Goal: Task Accomplishment & Management: Manage account settings

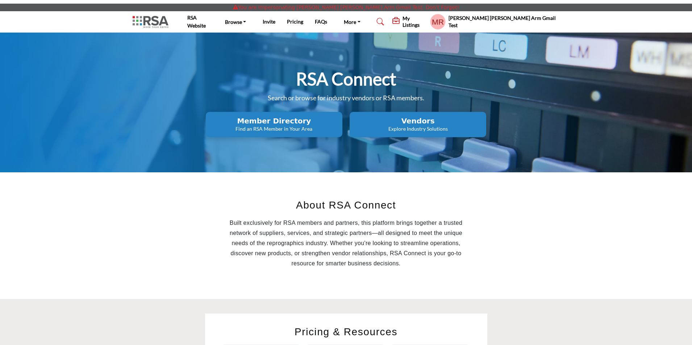
click at [426, 22] on h5 "My Listings" at bounding box center [414, 21] width 24 height 13
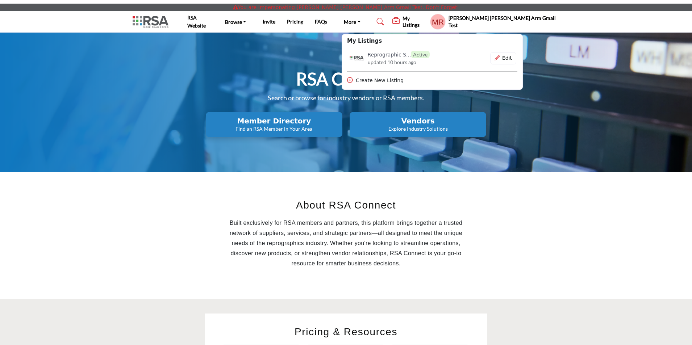
click at [426, 22] on h5 "My Listings" at bounding box center [414, 21] width 24 height 13
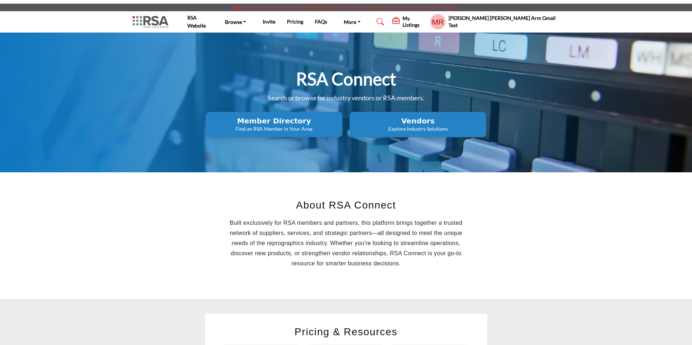
click at [446, 17] on profile-featured-a244d053-718b-4624-b301-5f4b6dd02faa "Show hide supplier dropdown" at bounding box center [438, 22] width 16 height 16
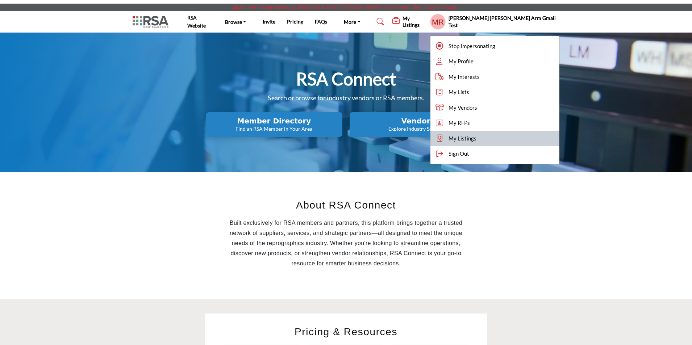
click at [476, 135] on span "My Listings" at bounding box center [462, 138] width 28 height 8
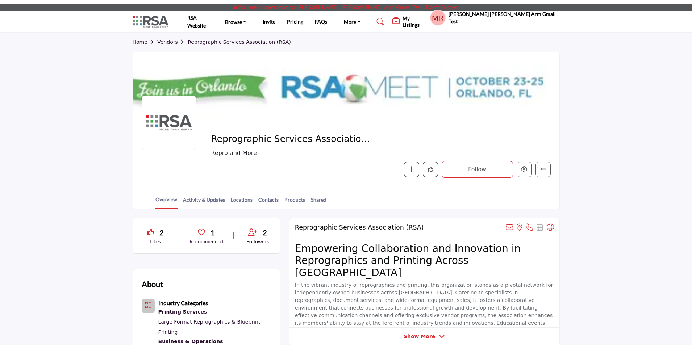
click at [0, 0] on div at bounding box center [0, 0] width 0 height 0
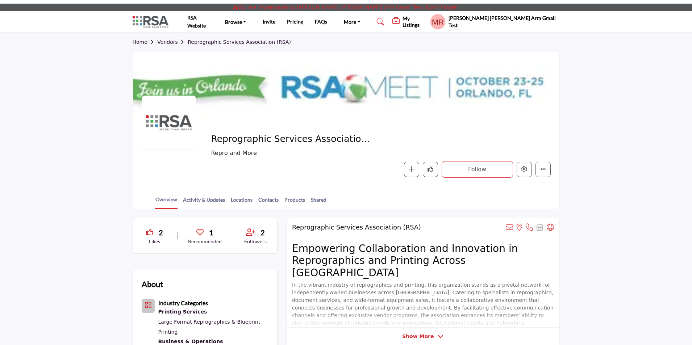
click at [426, 22] on h5 "My Listings" at bounding box center [414, 21] width 24 height 13
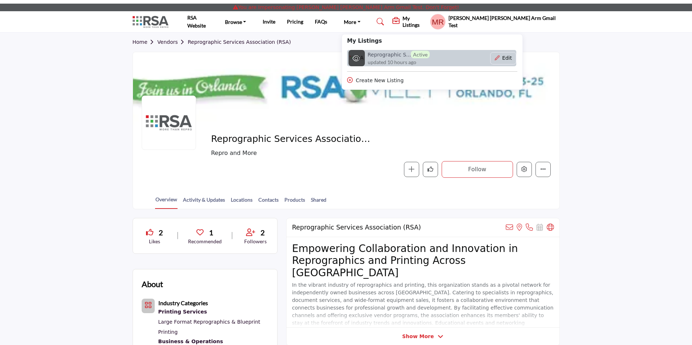
click at [429, 52] on h6 "Reprographic S... Active" at bounding box center [399, 55] width 62 height 8
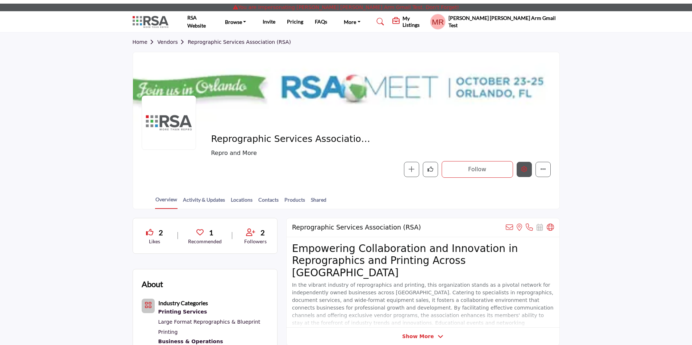
click at [522, 168] on icon "Edit company" at bounding box center [524, 169] width 6 height 6
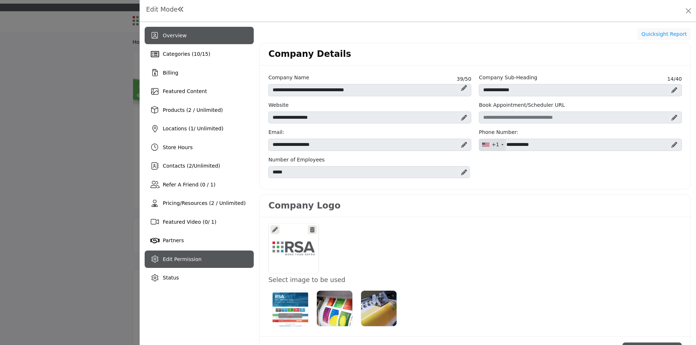
click at [185, 256] on span "Edit Permission" at bounding box center [182, 259] width 39 height 6
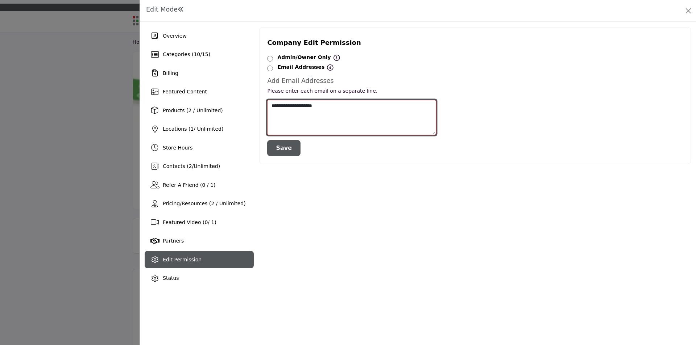
drag, startPoint x: 334, startPoint y: 106, endPoint x: 263, endPoint y: 101, distance: 70.8
click at [263, 101] on div "**********" at bounding box center [351, 128] width 176 height 56
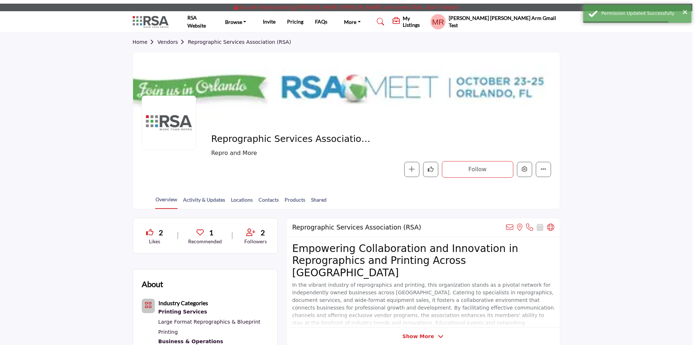
click at [59, 189] on div at bounding box center [348, 172] width 696 height 345
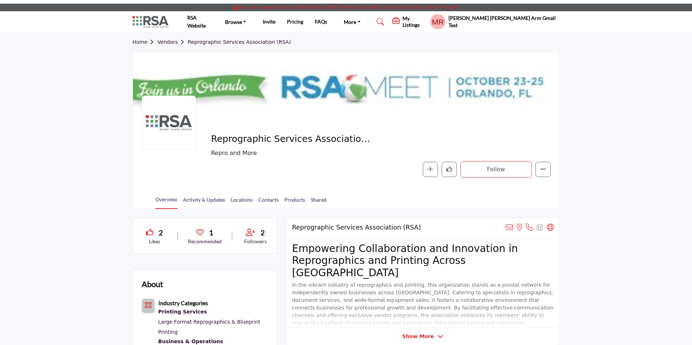
click at [426, 24] on h5 "My Listings" at bounding box center [414, 21] width 24 height 13
click at [446, 24] on profile-featured-a244d053-718b-4624-b301-5f4b6dd02faa "Show hide supplier dropdown" at bounding box center [438, 22] width 16 height 16
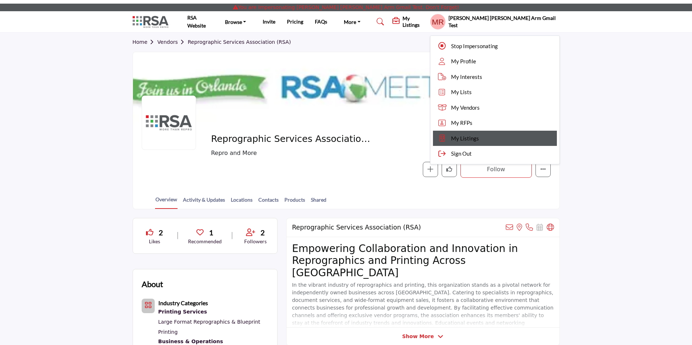
click at [479, 139] on span "My Listings" at bounding box center [465, 138] width 28 height 8
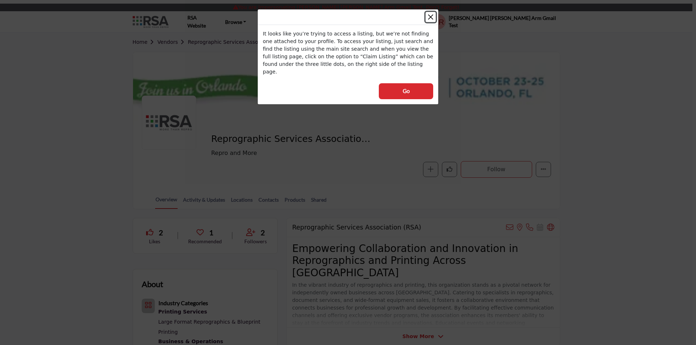
click at [430, 16] on button "Close" at bounding box center [430, 17] width 10 height 10
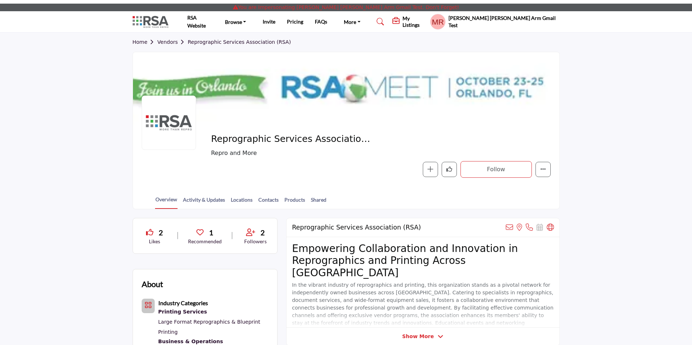
drag, startPoint x: 213, startPoint y: 139, endPoint x: 350, endPoint y: 139, distance: 136.6
click at [350, 139] on span "Reprographic Services Association (RSA)" at bounding box center [292, 139] width 163 height 12
copy span "Reprographic Services Association"
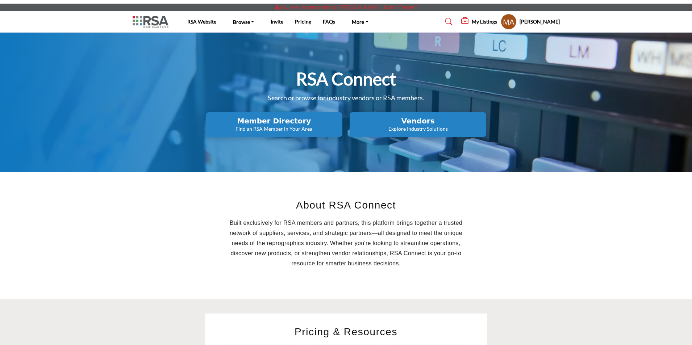
click at [473, 22] on h5 "My Listings" at bounding box center [484, 21] width 25 height 7
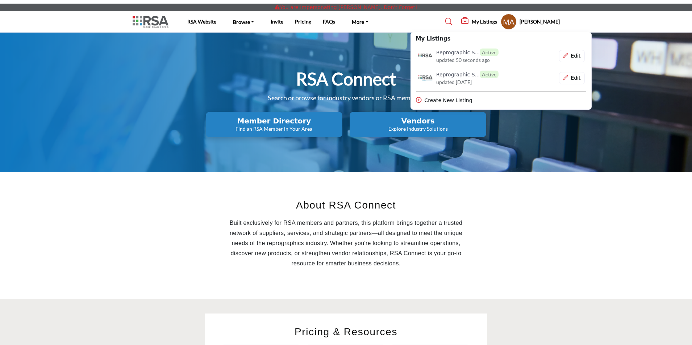
click at [501, 20] on profile-featured-61b70f58-949d-4770-9b11-c93f5910a646 "Show hide supplier dropdown" at bounding box center [509, 22] width 16 height 16
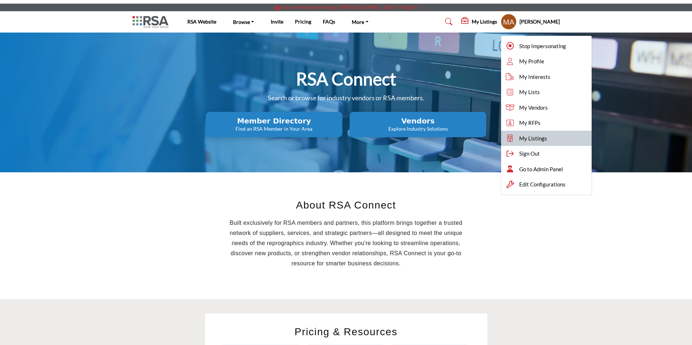
click at [534, 137] on link "My Listings" at bounding box center [546, 139] width 91 height 16
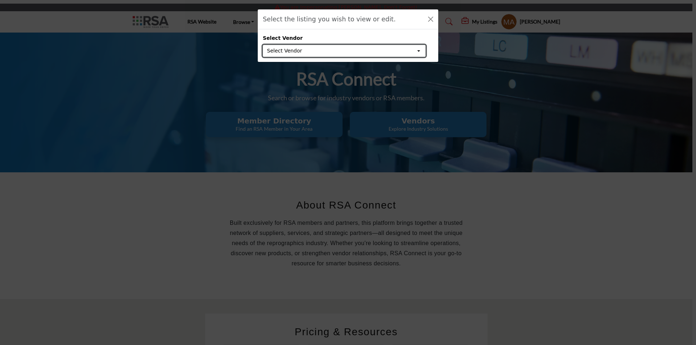
click at [341, 54] on button "Select Vendor" at bounding box center [344, 51] width 163 height 12
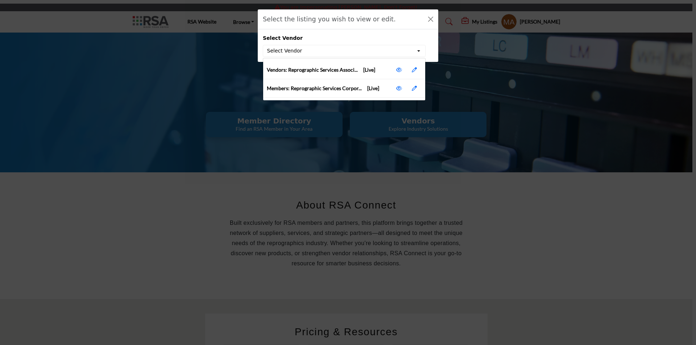
click at [328, 70] on span "Vendors: Reprographic Services Associ... [Live]" at bounding box center [321, 70] width 108 height 8
click at [396, 70] on link at bounding box center [399, 70] width 14 height 14
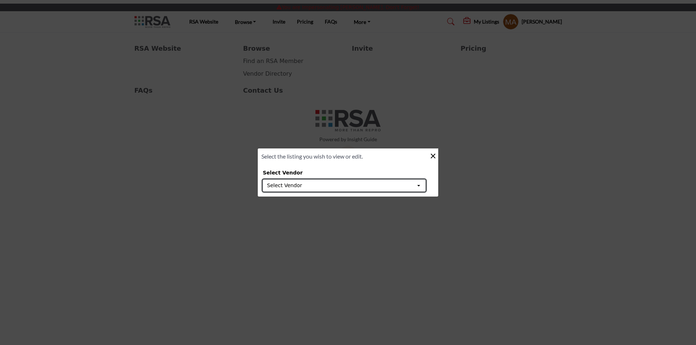
click at [319, 189] on button "Select Vendor" at bounding box center [344, 186] width 163 height 12
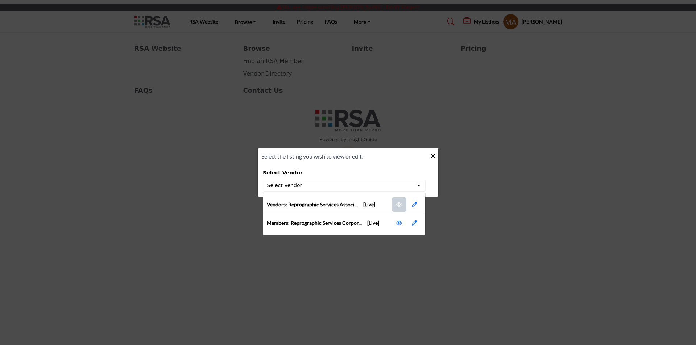
click at [398, 202] on icon at bounding box center [399, 204] width 6 height 5
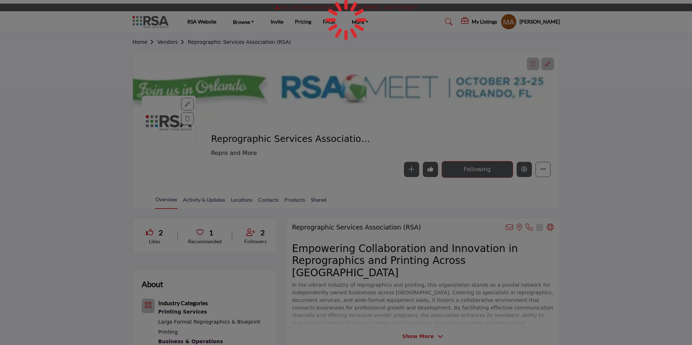
click at [523, 171] on icon "Edit company" at bounding box center [524, 169] width 6 height 6
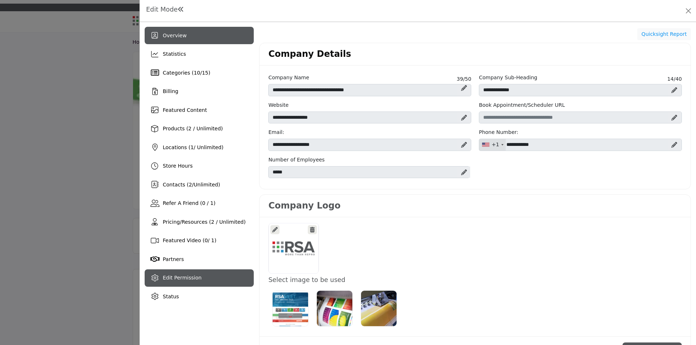
click at [168, 285] on div "Edit Permission" at bounding box center [199, 278] width 109 height 17
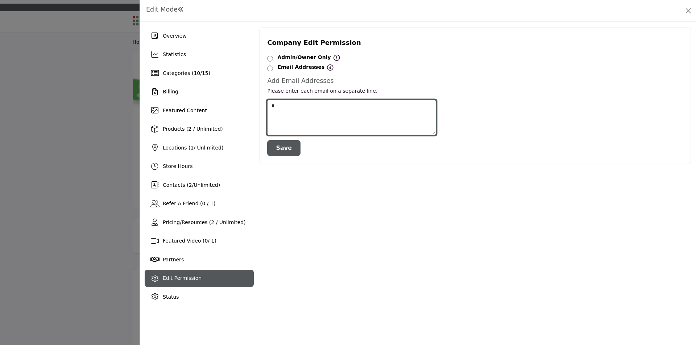
click at [282, 107] on textarea at bounding box center [351, 117] width 169 height 35
paste textarea "**********"
type textarea "**********"
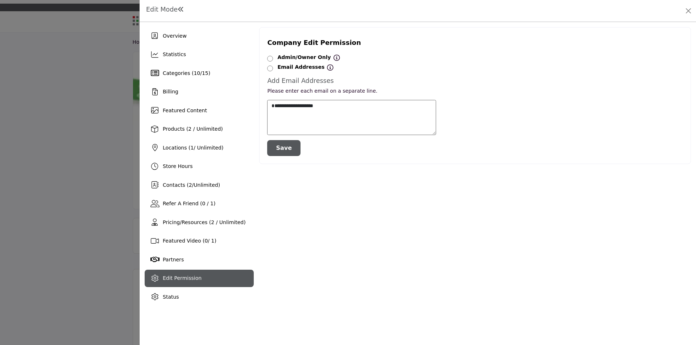
click at [284, 147] on button "Save" at bounding box center [283, 148] width 33 height 16
click at [100, 108] on div at bounding box center [348, 172] width 696 height 345
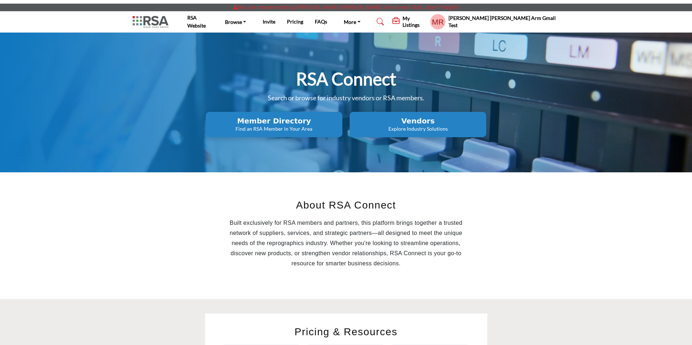
click at [446, 25] on profile-featured-a244d053-718b-4624-b301-5f4b6dd02faa "Show hide supplier dropdown" at bounding box center [438, 22] width 16 height 16
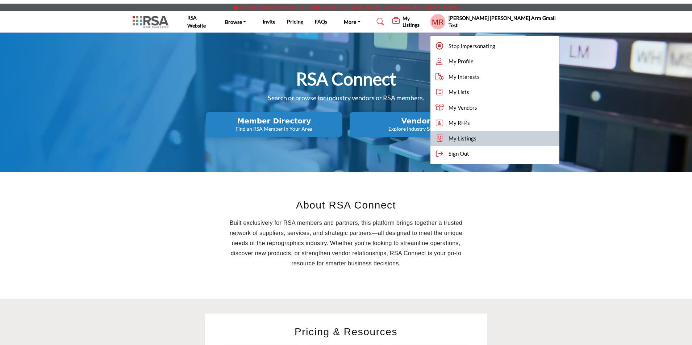
click at [510, 143] on link "My Listings" at bounding box center [494, 139] width 129 height 16
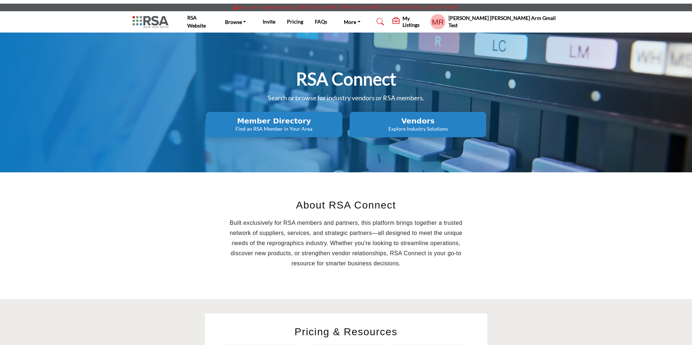
click at [426, 22] on h5 "My Listings" at bounding box center [414, 21] width 24 height 13
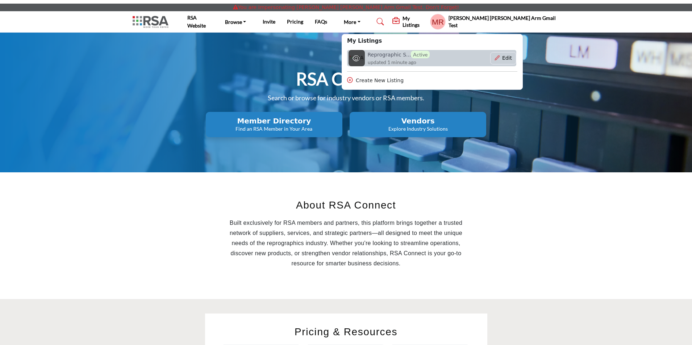
click at [430, 55] on h6 "Reprographic S... Active" at bounding box center [399, 55] width 62 height 8
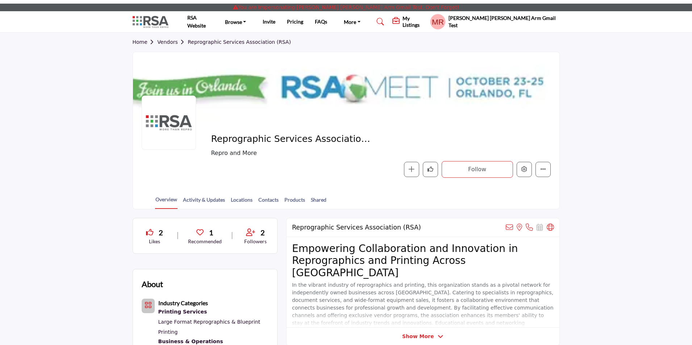
click at [446, 24] on profile-featured-a244d053-718b-4624-b301-5f4b6dd02faa "Show hide supplier dropdown" at bounding box center [438, 22] width 16 height 16
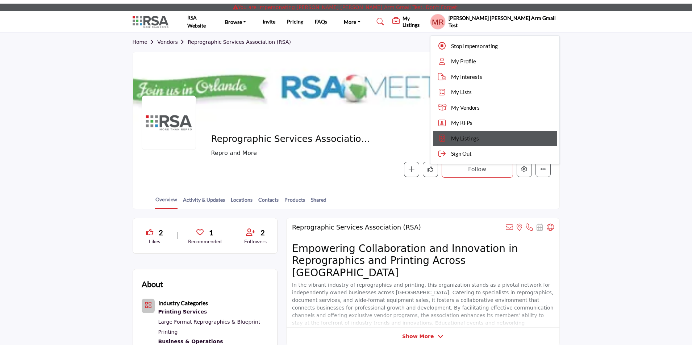
click at [542, 137] on link "My Listings" at bounding box center [495, 139] width 124 height 16
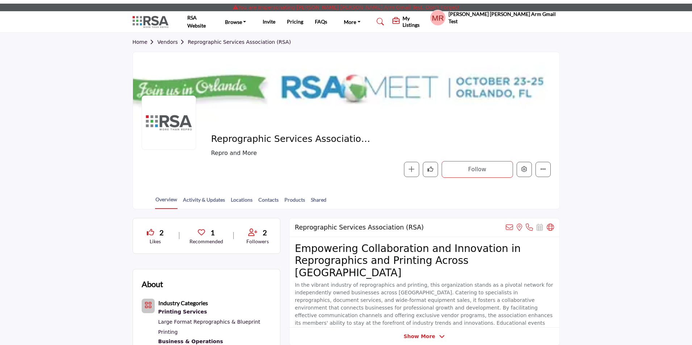
click at [0, 0] on div at bounding box center [0, 0] width 0 height 0
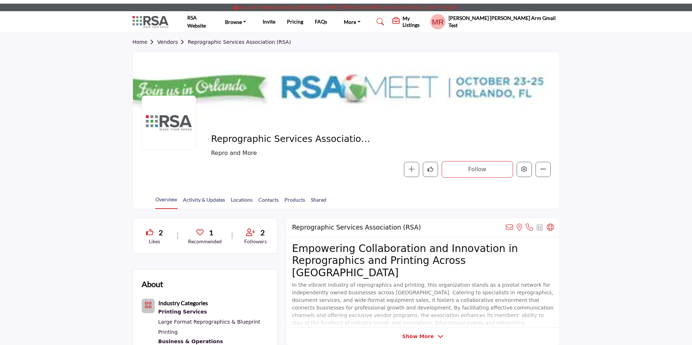
click at [426, 21] on h5 "My Listings" at bounding box center [414, 21] width 24 height 13
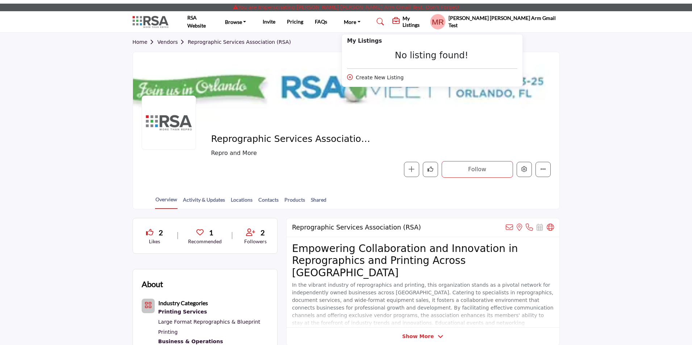
click at [446, 23] on profile-featured-a244d053-718b-4624-b301-5f4b6dd02faa "Show hide supplier dropdown" at bounding box center [438, 22] width 16 height 16
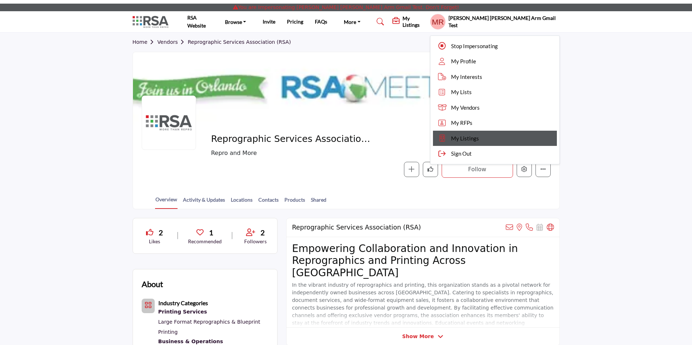
click at [479, 139] on span "My Listings" at bounding box center [465, 138] width 28 height 8
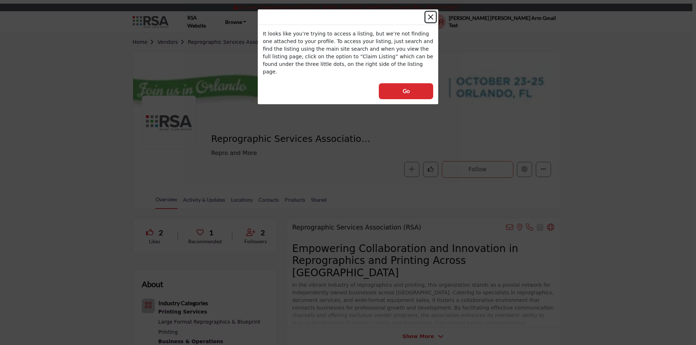
click at [431, 17] on button "Close" at bounding box center [430, 17] width 10 height 10
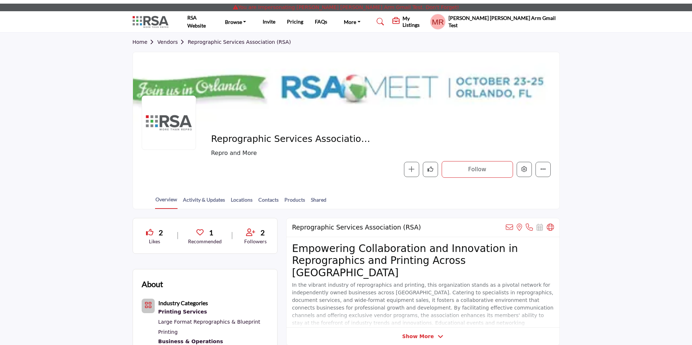
click at [426, 20] on h5 "My Listings" at bounding box center [414, 21] width 24 height 13
click at [426, 21] on h5 "My Listings" at bounding box center [414, 21] width 24 height 13
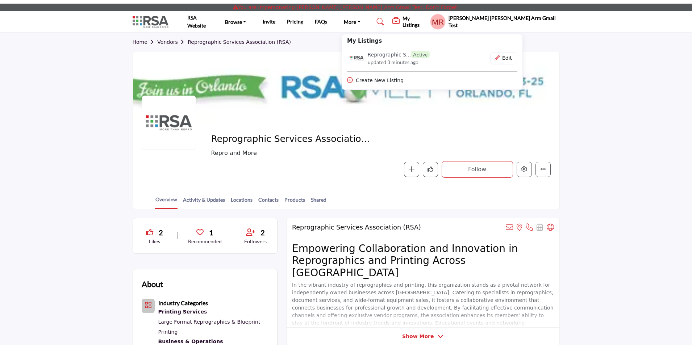
click at [446, 23] on profile-featured-a244d053-718b-4624-b301-5f4b6dd02faa "Show hide supplier dropdown" at bounding box center [438, 22] width 16 height 16
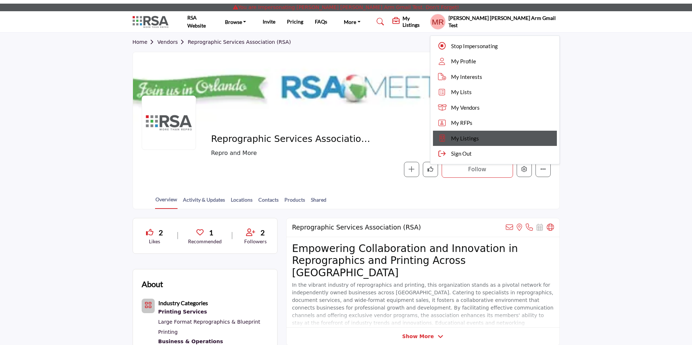
click at [529, 135] on link "My Listings" at bounding box center [495, 139] width 124 height 16
